Goal: Information Seeking & Learning: Learn about a topic

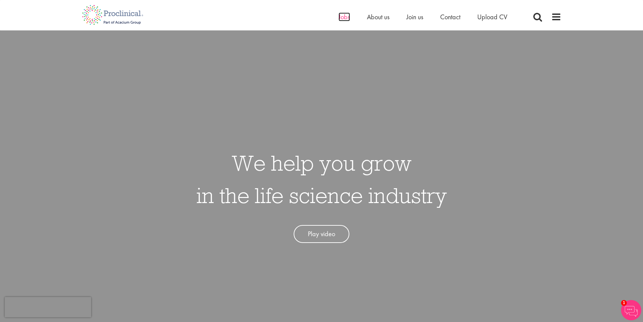
click at [340, 18] on span "Jobs" at bounding box center [344, 16] width 11 height 9
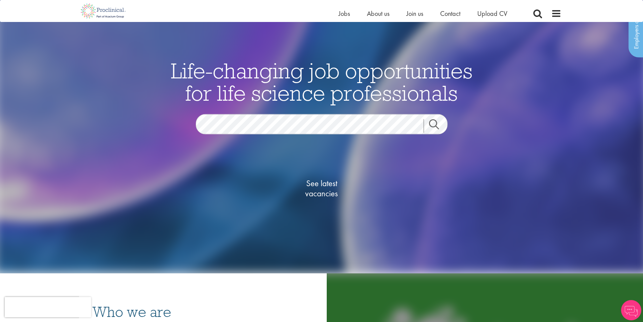
scroll to position [135, 0]
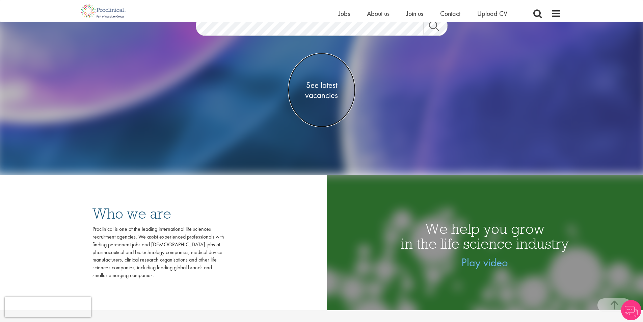
click at [321, 97] on span "See latest vacancies" at bounding box center [322, 90] width 68 height 20
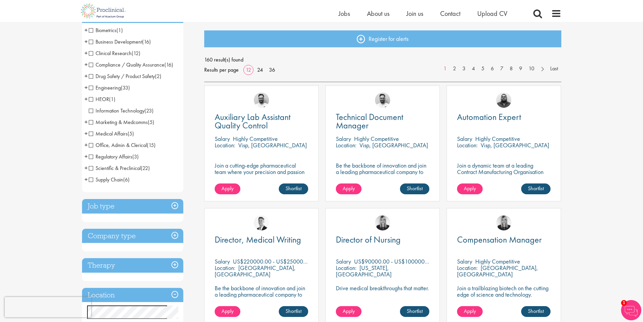
scroll to position [68, 0]
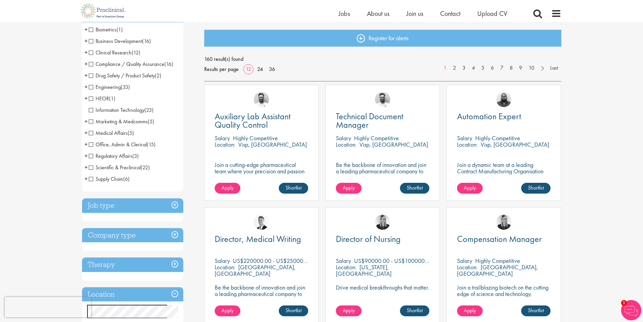
click at [86, 143] on span "+" at bounding box center [85, 144] width 3 height 10
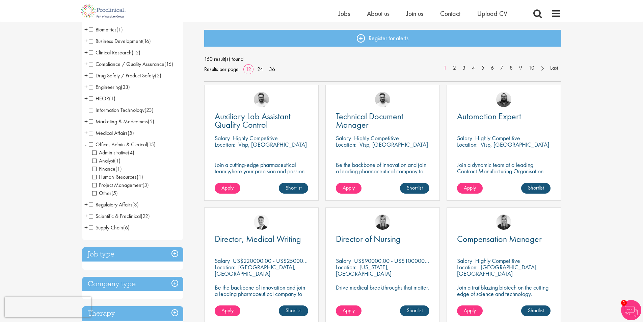
click at [102, 169] on span "Finance" at bounding box center [103, 168] width 23 height 7
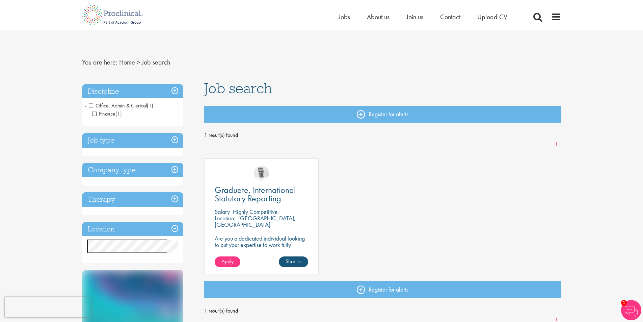
click at [174, 169] on h3 "Company type" at bounding box center [132, 170] width 101 height 15
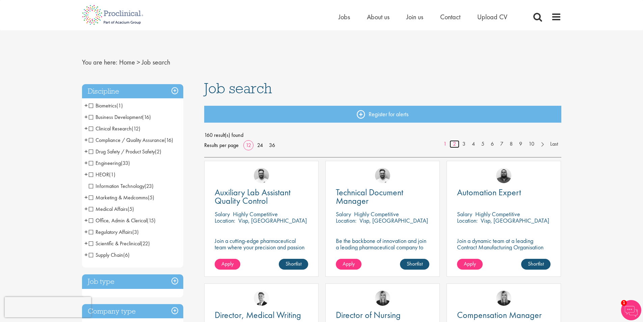
click at [454, 145] on link "2" at bounding box center [455, 144] width 10 height 8
